Goal: Task Accomplishment & Management: Complete application form

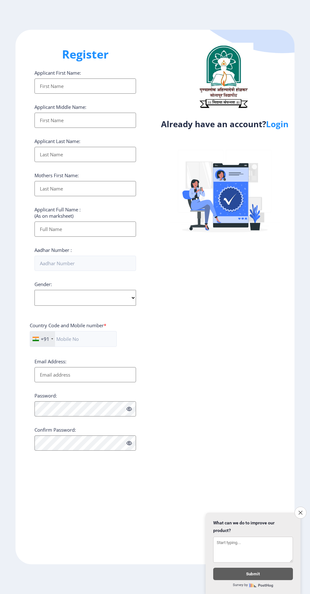
select select
click at [297, 512] on button "Close survey" at bounding box center [301, 513] width 12 height 12
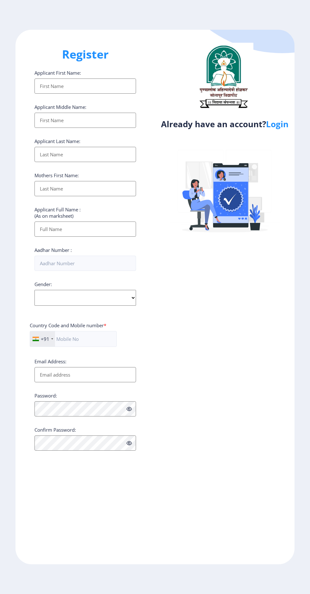
select select
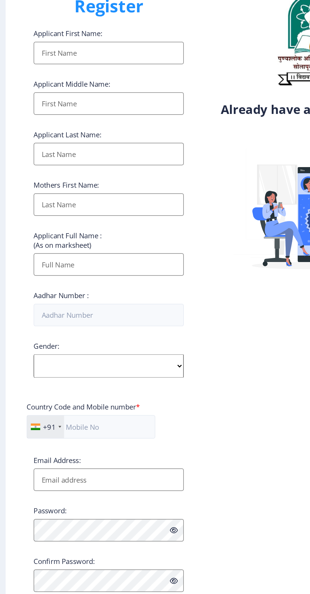
click at [100, 93] on input "Applicant First Name:" at bounding box center [85, 85] width 102 height 15
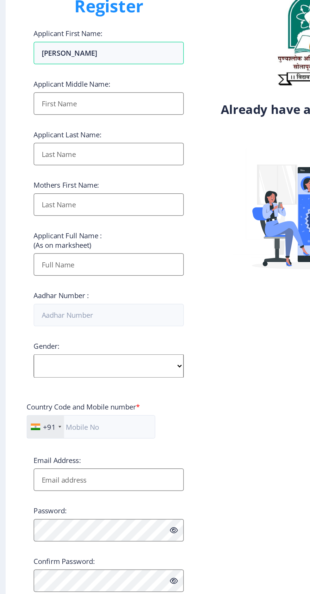
type input "[PERSON_NAME]"
click at [100, 126] on input "Applicant First Name:" at bounding box center [85, 120] width 102 height 15
type input "[PERSON_NAME]"
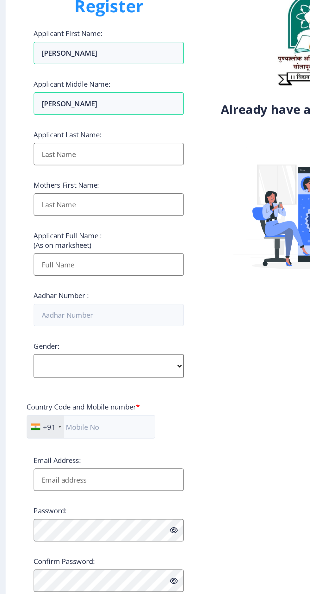
click at [94, 159] on input "Applicant First Name:" at bounding box center [85, 154] width 102 height 15
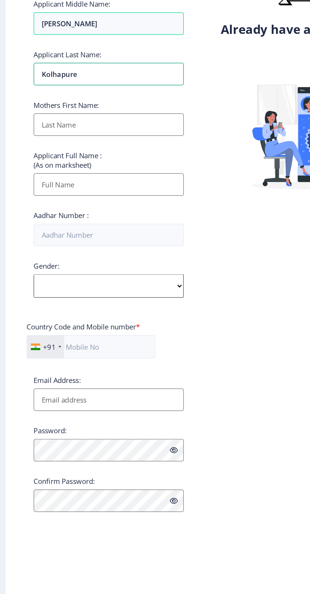
type input "Kolhapure"
click at [108, 187] on input "Applicant First Name:" at bounding box center [85, 188] width 102 height 15
type input "Anjali"
click at [96, 234] on input "Applicant First Name:" at bounding box center [85, 229] width 102 height 15
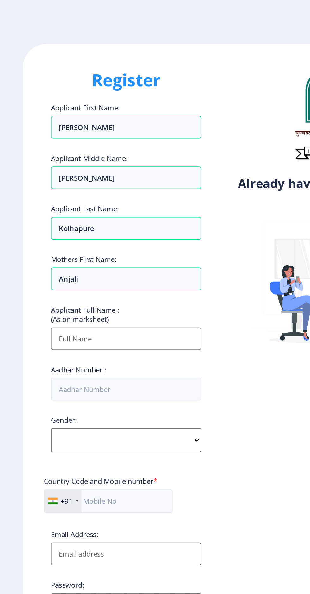
click at [61, 234] on input "Applicant First Name:" at bounding box center [85, 229] width 102 height 15
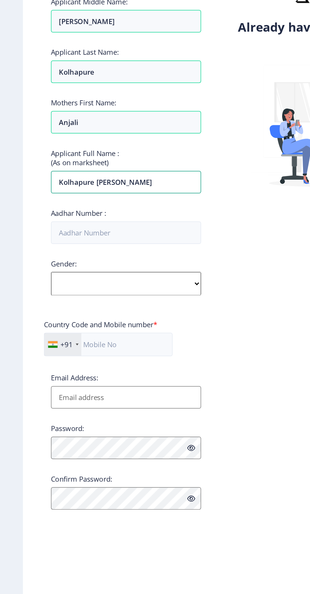
type input "Kolhapure [PERSON_NAME]"
click at [99, 265] on input "Aadhar Number :" at bounding box center [85, 263] width 102 height 15
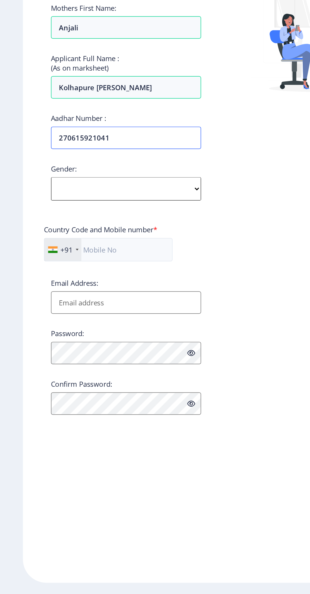
type input "270615921041"
click at [117, 302] on select "Select Gender [DEMOGRAPHIC_DATA] [DEMOGRAPHIC_DATA] Other" at bounding box center [85, 298] width 102 height 16
select select "[DEMOGRAPHIC_DATA]"
click at [34, 293] on select "Select Gender [DEMOGRAPHIC_DATA] [DEMOGRAPHIC_DATA] Other" at bounding box center [85, 298] width 102 height 16
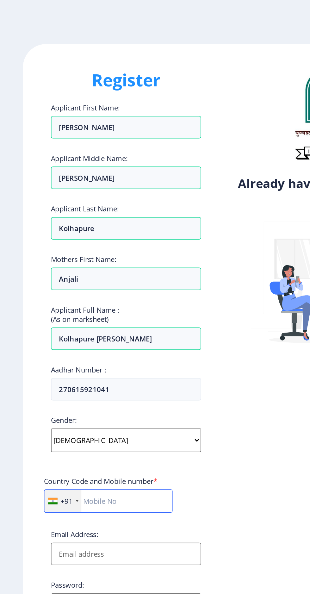
click at [90, 341] on input "text" at bounding box center [73, 339] width 87 height 16
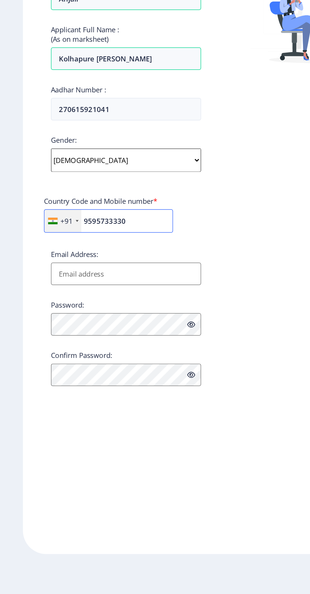
type input "9595733330"
click at [101, 373] on input "Email Address:" at bounding box center [85, 374] width 102 height 15
type input "Parshwako"
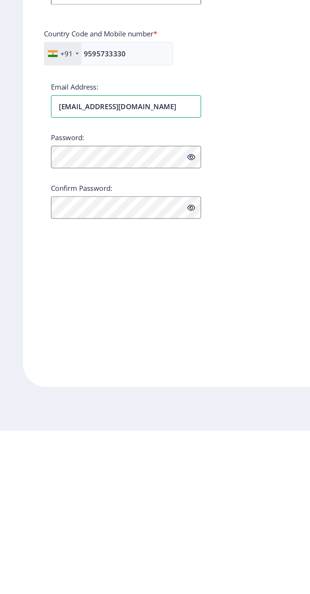
type input "[EMAIL_ADDRESS][DOMAIN_NAME]"
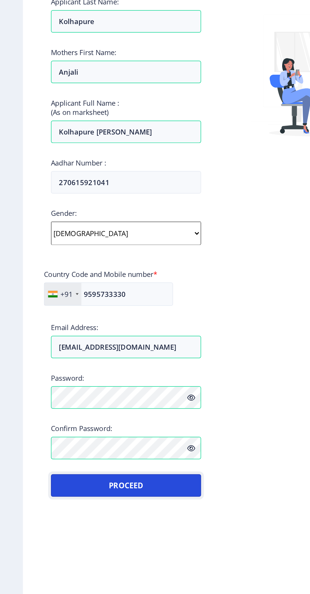
click at [100, 469] on button "Proceed" at bounding box center [85, 468] width 102 height 15
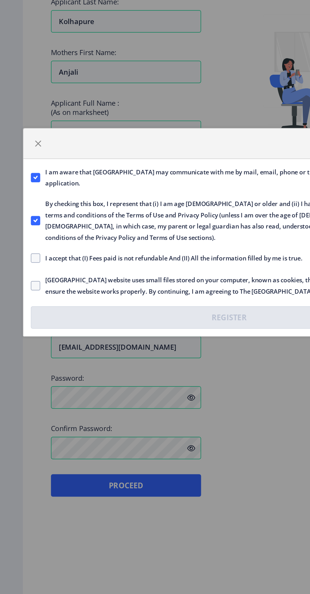
click at [25, 316] on span at bounding box center [24, 314] width 6 height 6
click at [21, 315] on input "I accept that (I) Fees paid is not refundable And (II) All the information fill…" at bounding box center [21, 314] width 0 height 0
checkbox input "true"
click at [25, 333] on span at bounding box center [24, 333] width 6 height 6
click at [21, 333] on input "[GEOGRAPHIC_DATA] website uses small files stored on your computer, known as co…" at bounding box center [21, 333] width 0 height 0
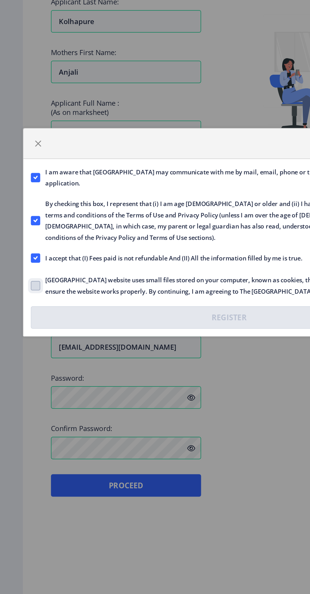
checkbox input "true"
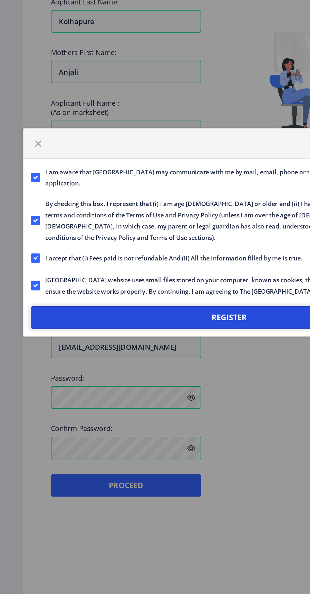
click at [153, 353] on button "Register" at bounding box center [155, 354] width 268 height 15
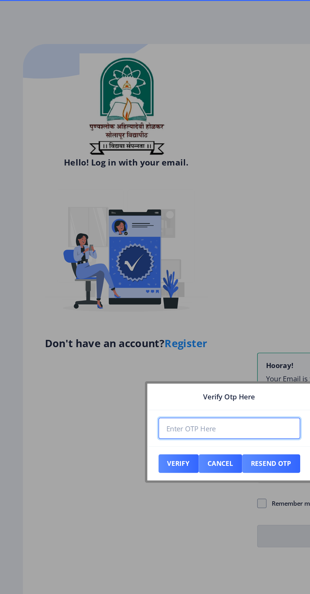
click at [154, 287] on input "number" at bounding box center [155, 290] width 96 height 14
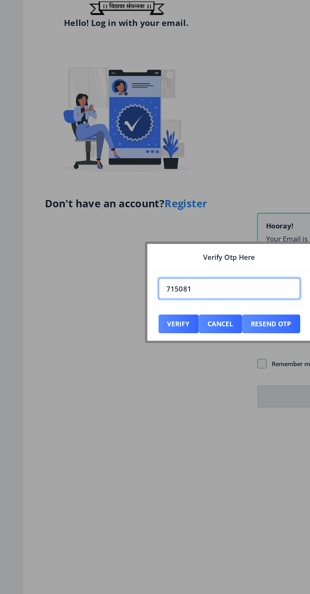
type input "715081"
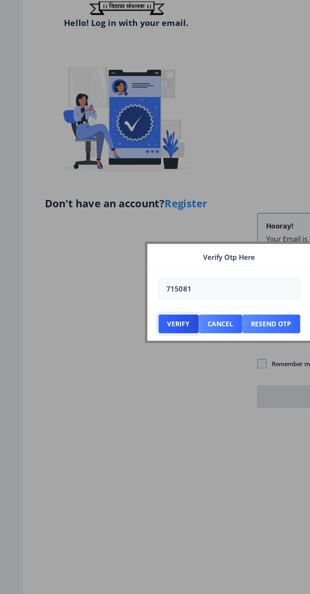
click at [118, 316] on button "Verify" at bounding box center [120, 313] width 27 height 13
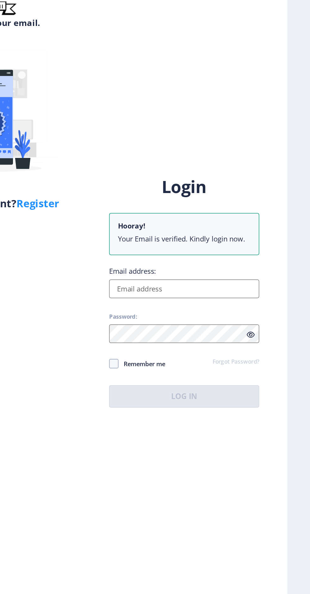
click at [237, 296] on input "Email address:" at bounding box center [225, 290] width 102 height 13
type input "[EMAIL_ADDRESS][DOMAIN_NAME]"
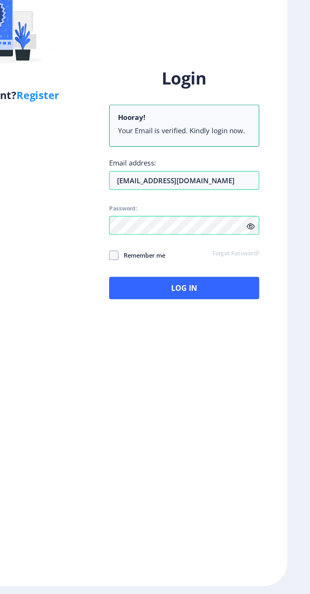
click at [177, 344] on span at bounding box center [177, 340] width 6 height 6
click at [174, 341] on input "Remember me" at bounding box center [174, 341] width 0 height 0
checkbox input "true"
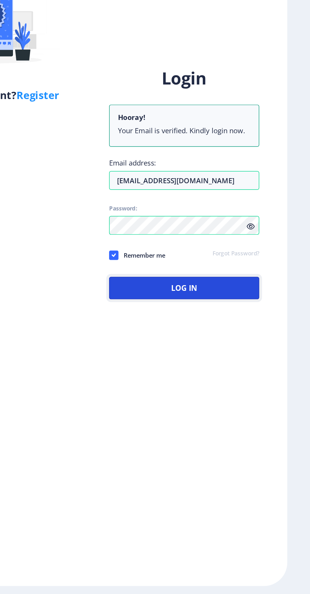
click at [226, 370] on button "Log In" at bounding box center [225, 362] width 102 height 15
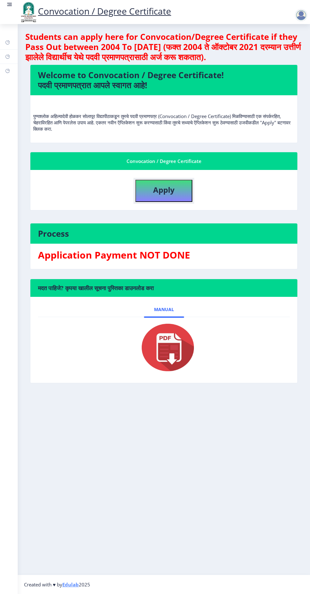
click at [178, 193] on button "Apply" at bounding box center [163, 191] width 57 height 22
select select
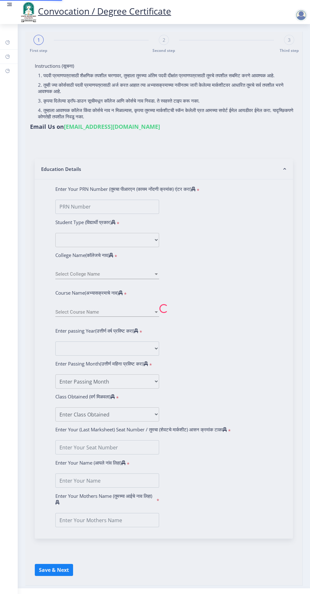
type input "Kolhapure [PERSON_NAME]"
type input "Anjali"
